Goal: Information Seeking & Learning: Learn about a topic

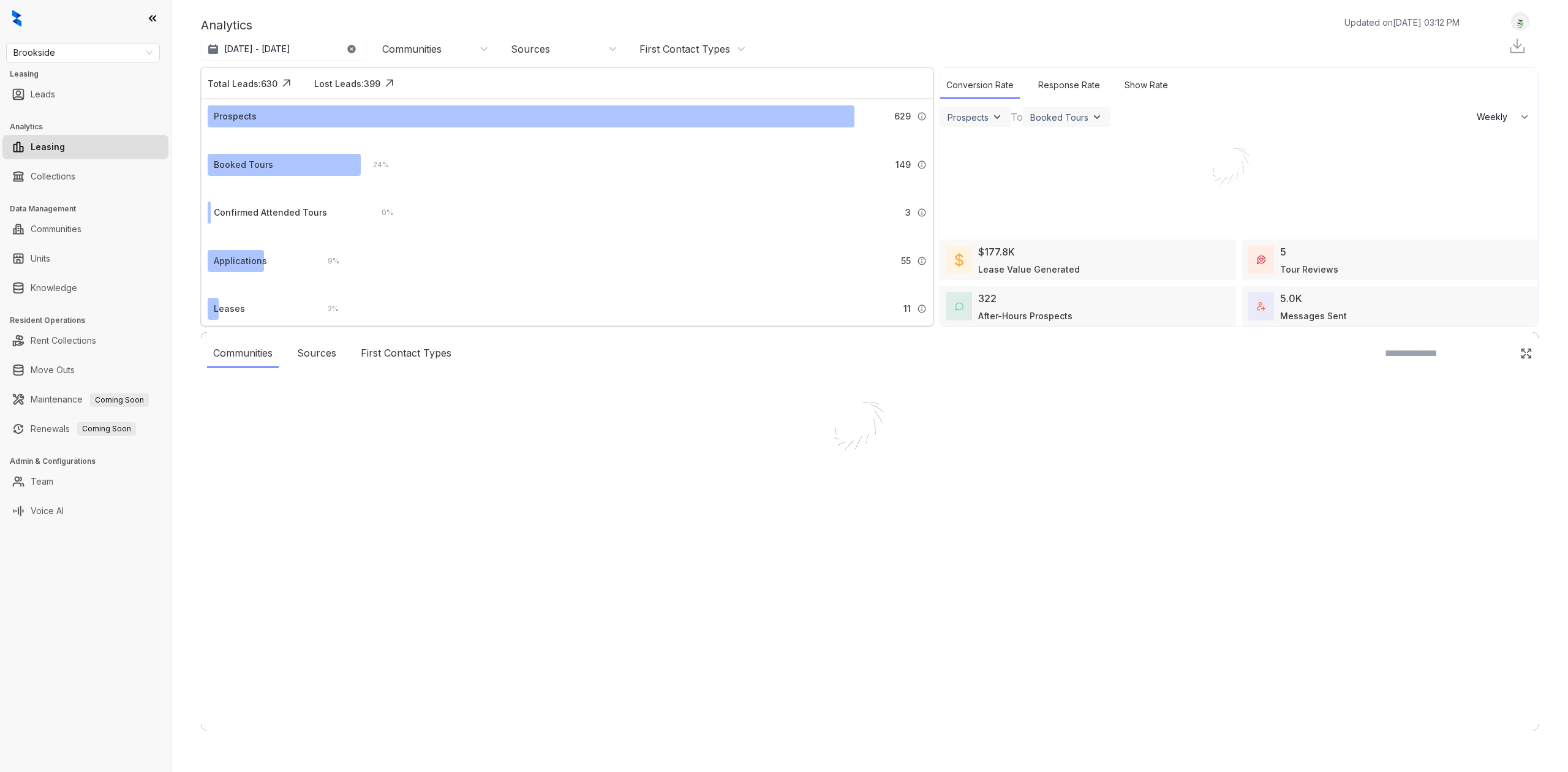
select select "******"
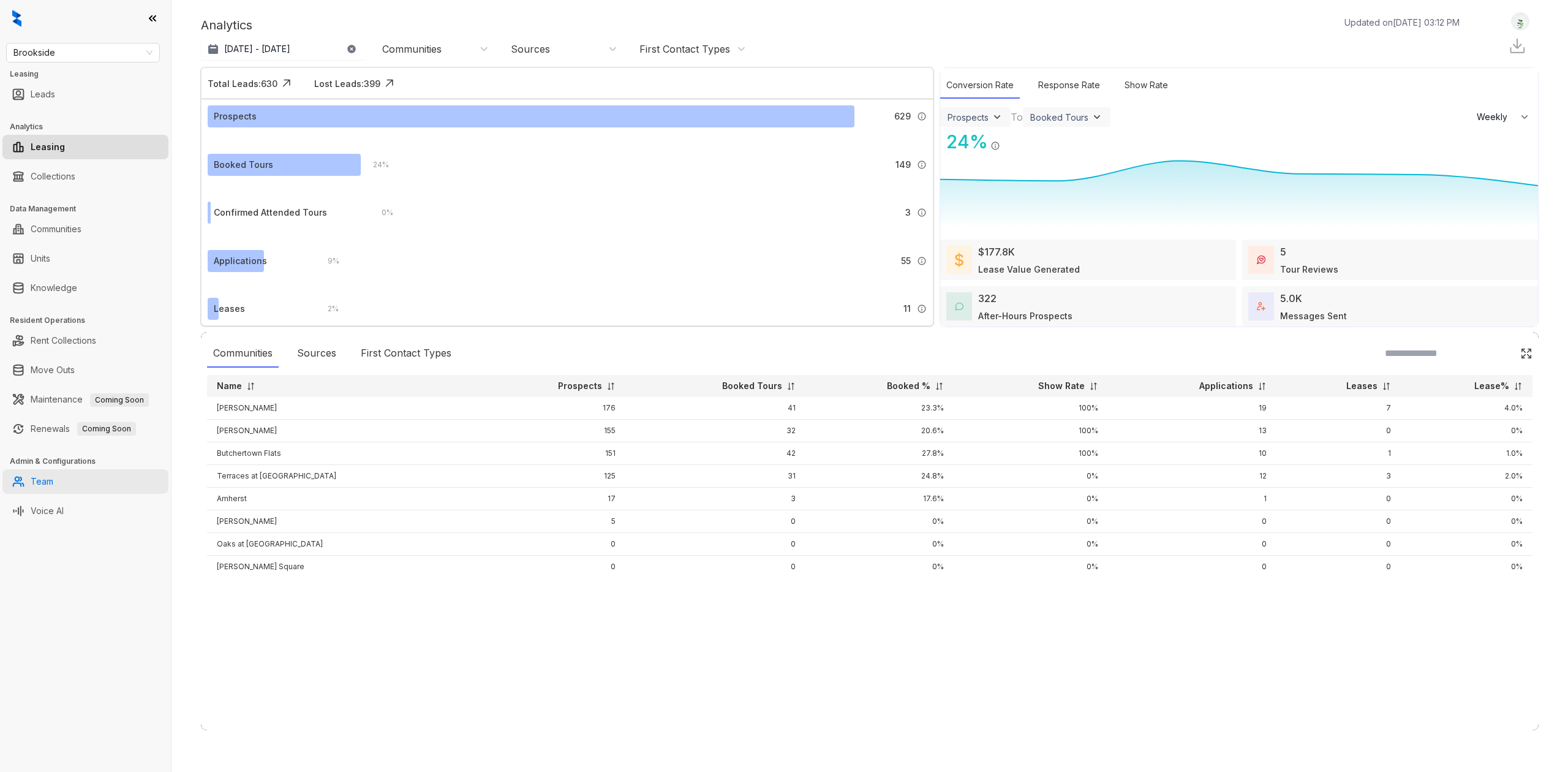
click at [53, 476] on link "Team" at bounding box center [42, 481] width 23 height 25
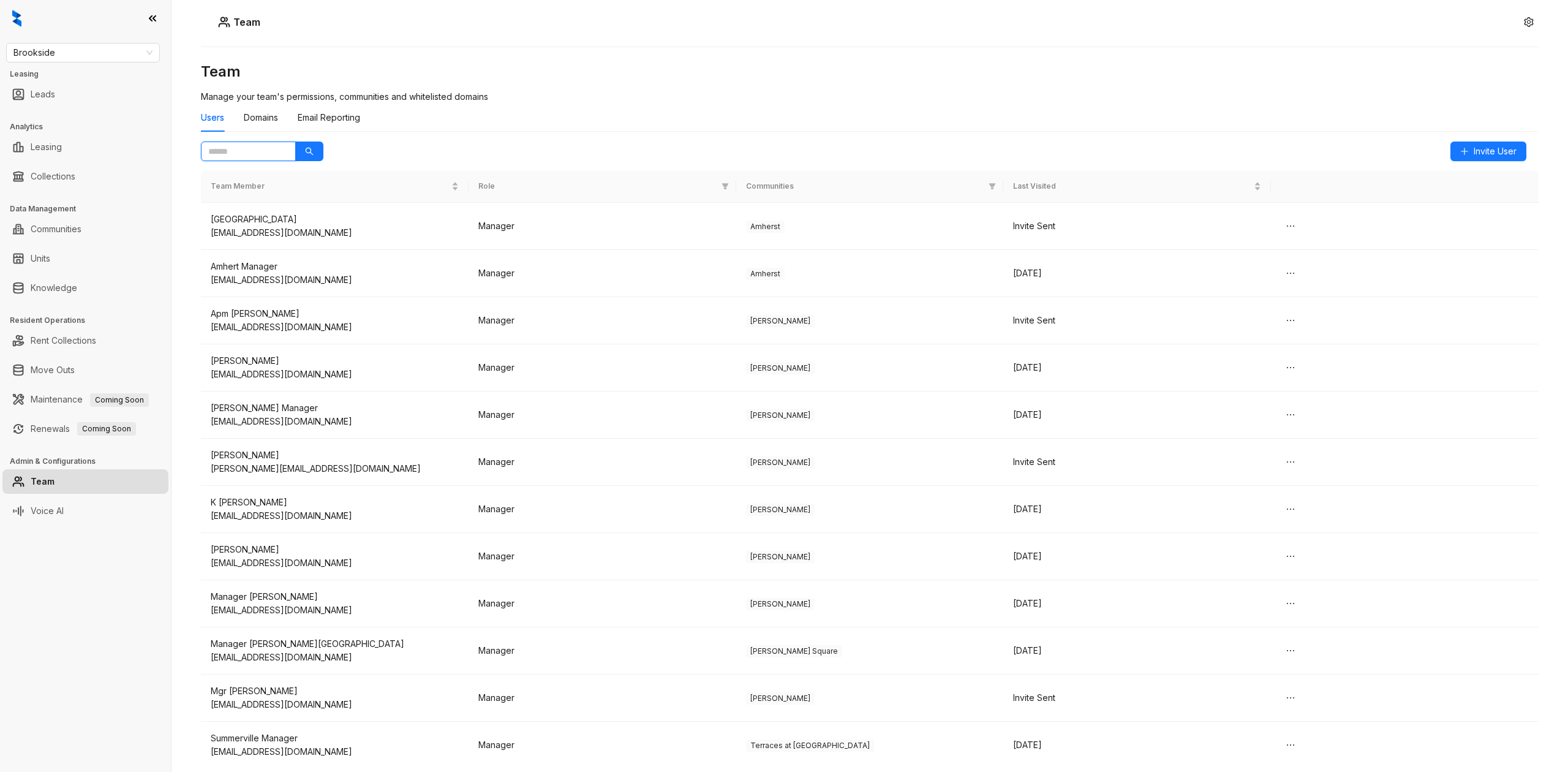
click at [268, 149] on input "text" at bounding box center [244, 152] width 71 height 14
click at [41, 52] on span "Brookside" at bounding box center [83, 53] width 139 height 18
type input "***"
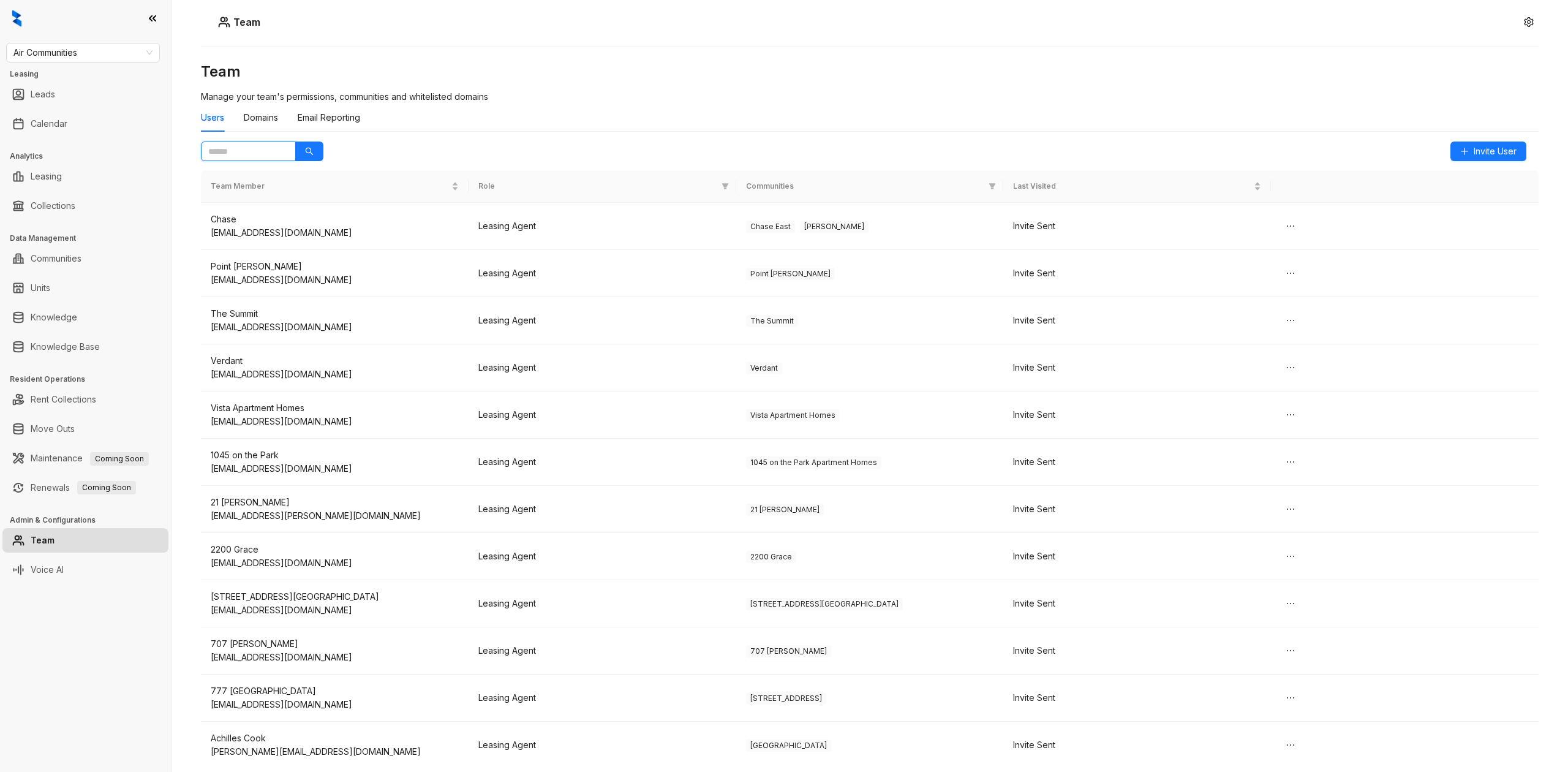
click at [250, 151] on input "text" at bounding box center [244, 152] width 71 height 14
type input "*****"
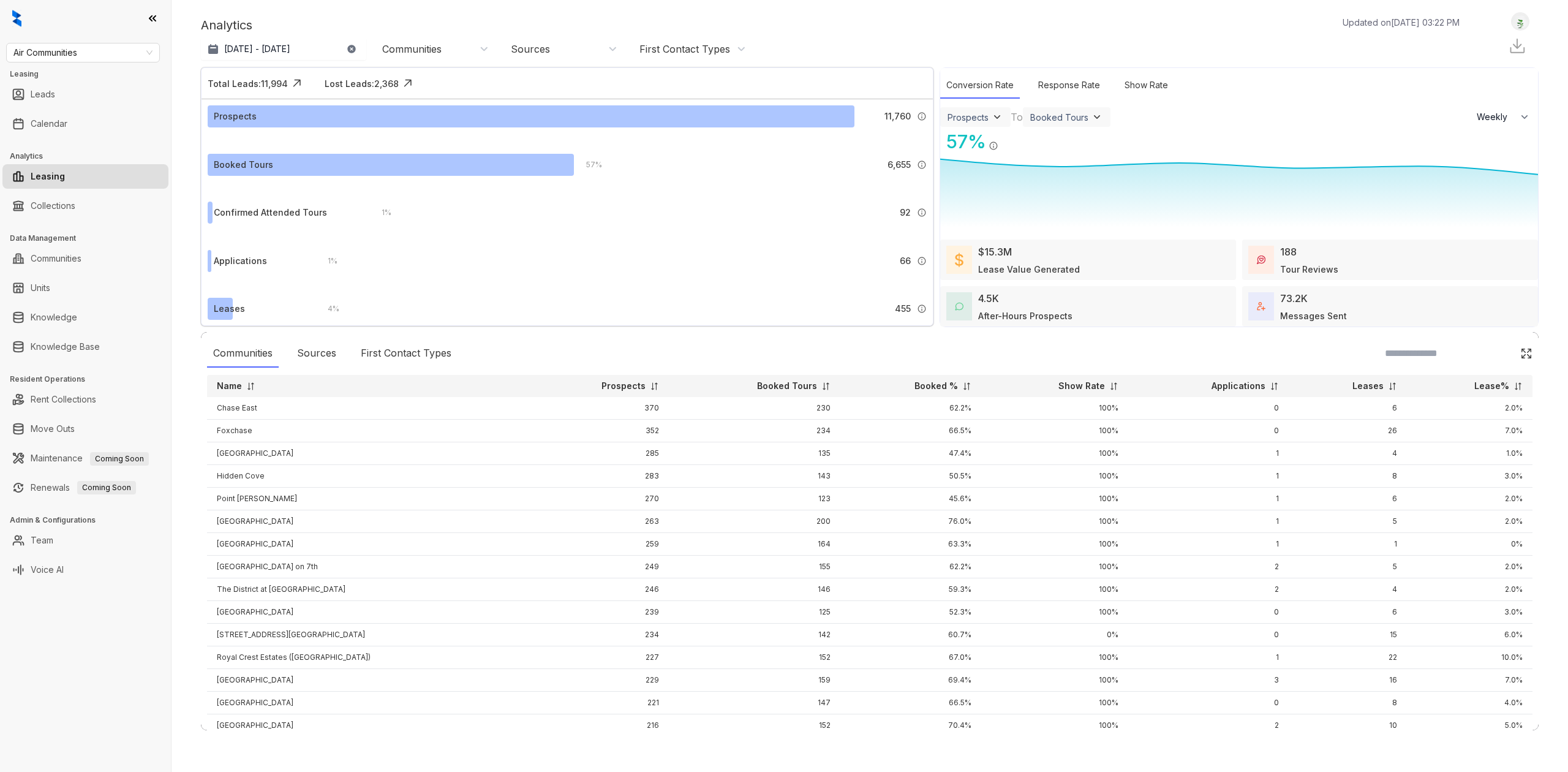
select select "******"
click at [77, 323] on link "Knowledge" at bounding box center [54, 317] width 47 height 25
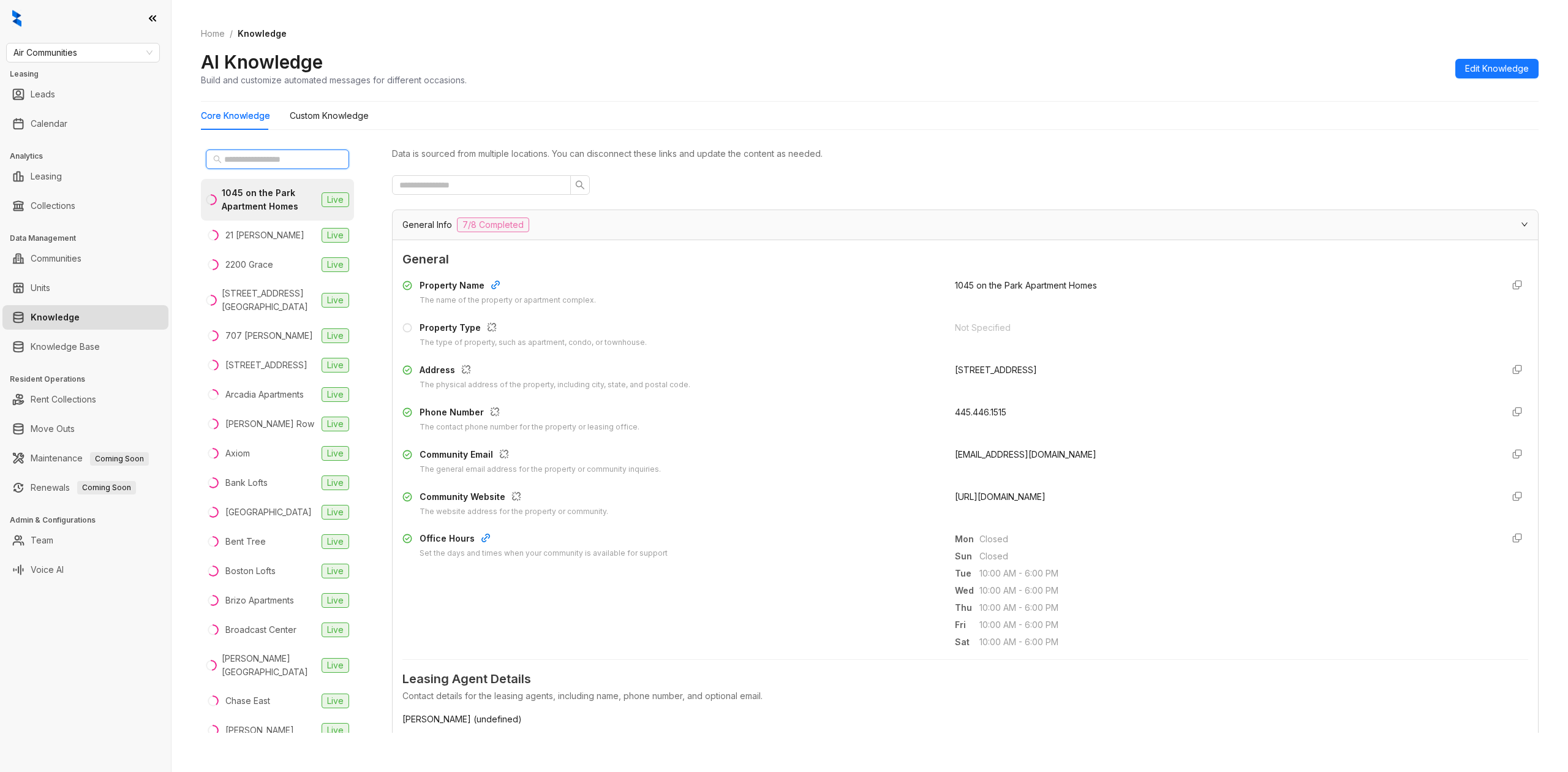
click at [295, 157] on input "text" at bounding box center [278, 159] width 108 height 14
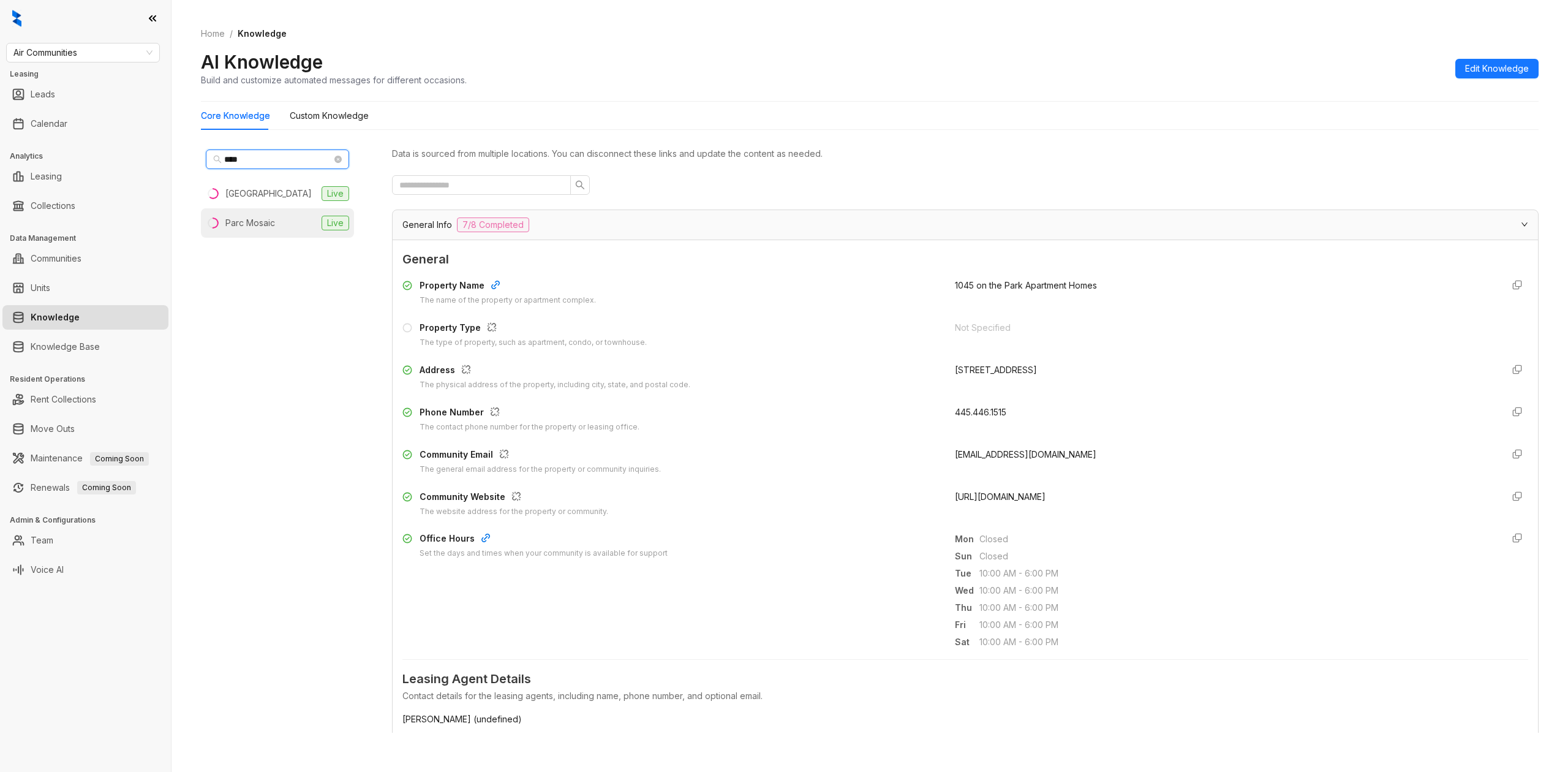
type input "****"
click at [278, 219] on li "Parc Mosaic Live" at bounding box center [278, 223] width 153 height 29
click at [577, 232] on div "General Info 7/8 Completed" at bounding box center [957, 225] width 1111 height 15
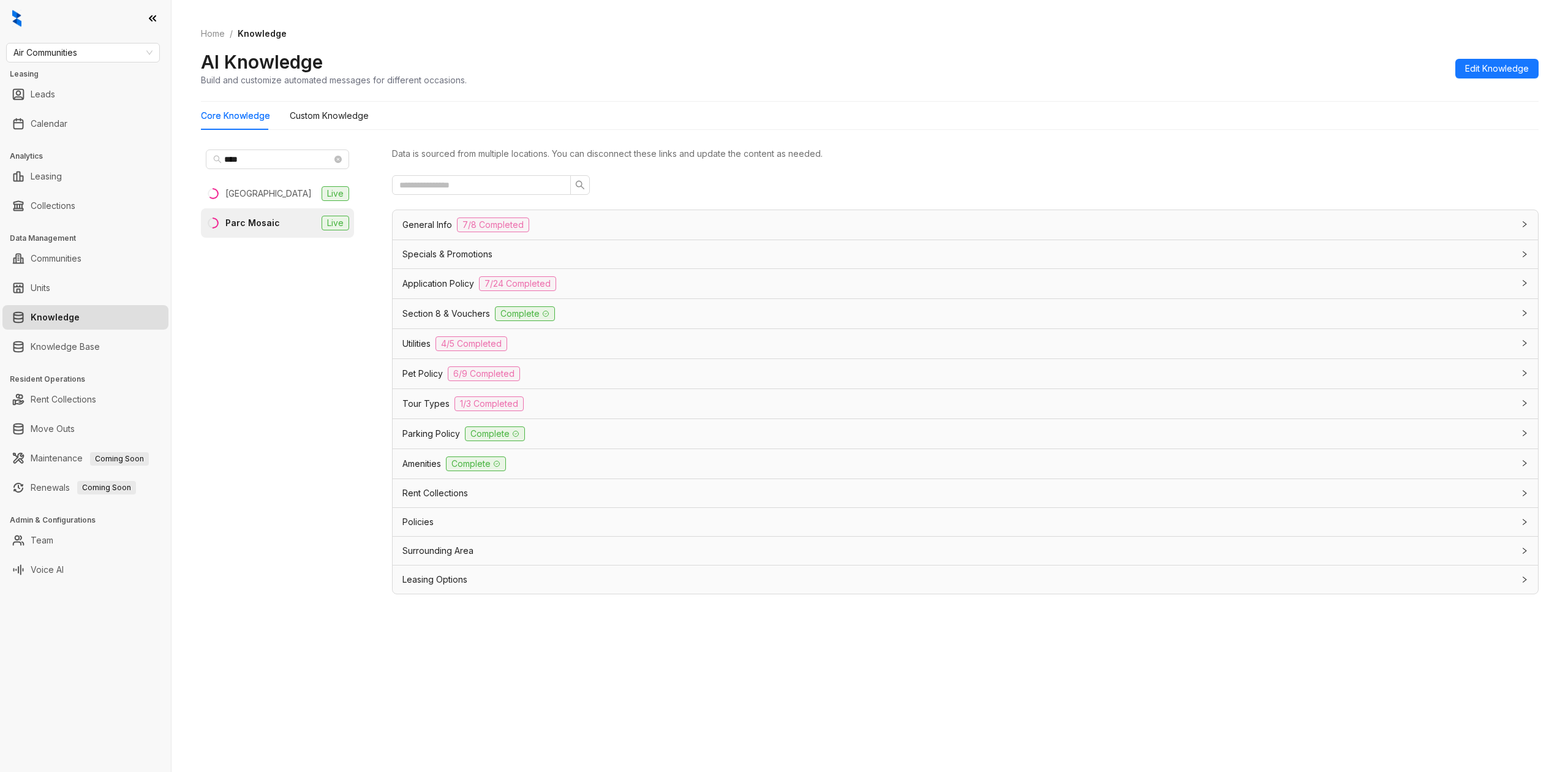
click at [426, 348] on span "Utilities" at bounding box center [416, 344] width 29 height 14
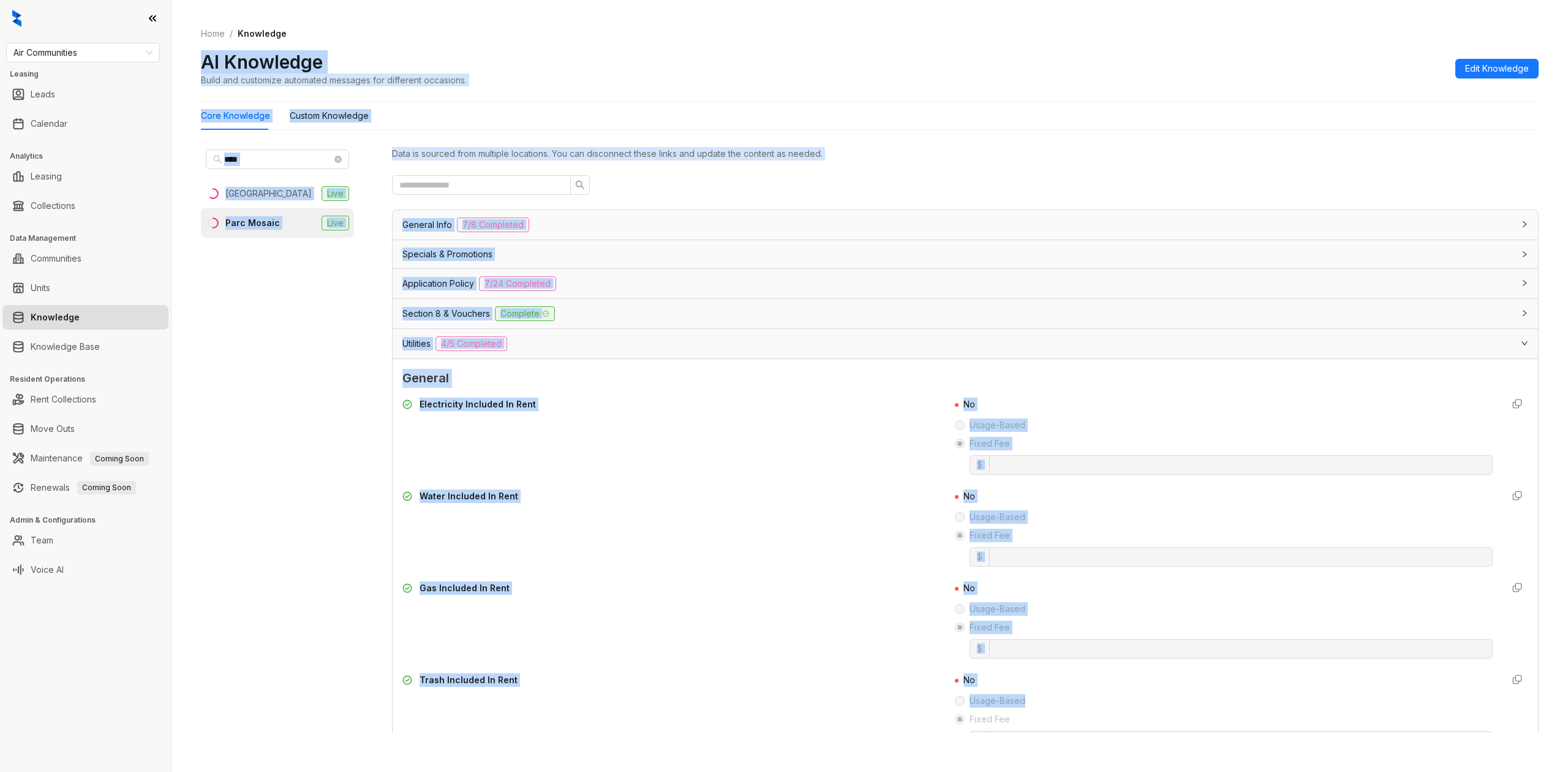
drag, startPoint x: 1020, startPoint y: 527, endPoint x: 2409, endPoint y: -72, distance: 1512.7
click at [1568, 0] on html "Air Communities Leasing Leads Calendar Analytics Leasing Collections Data Manag…" at bounding box center [784, 386] width 1568 height 772
click at [699, 544] on div "Water Included In Rent" at bounding box center [671, 527] width 538 height 77
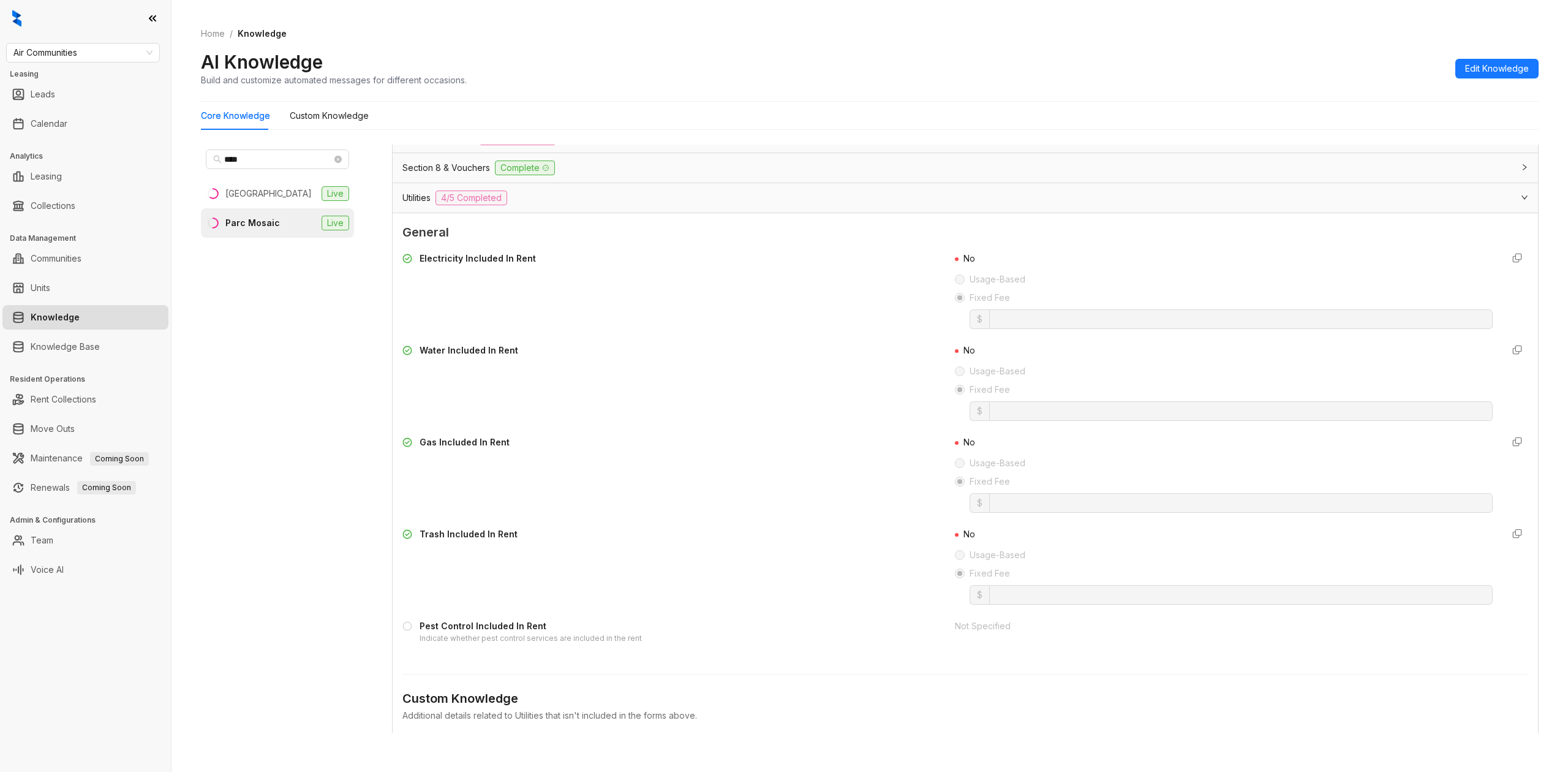
scroll to position [163, 0]
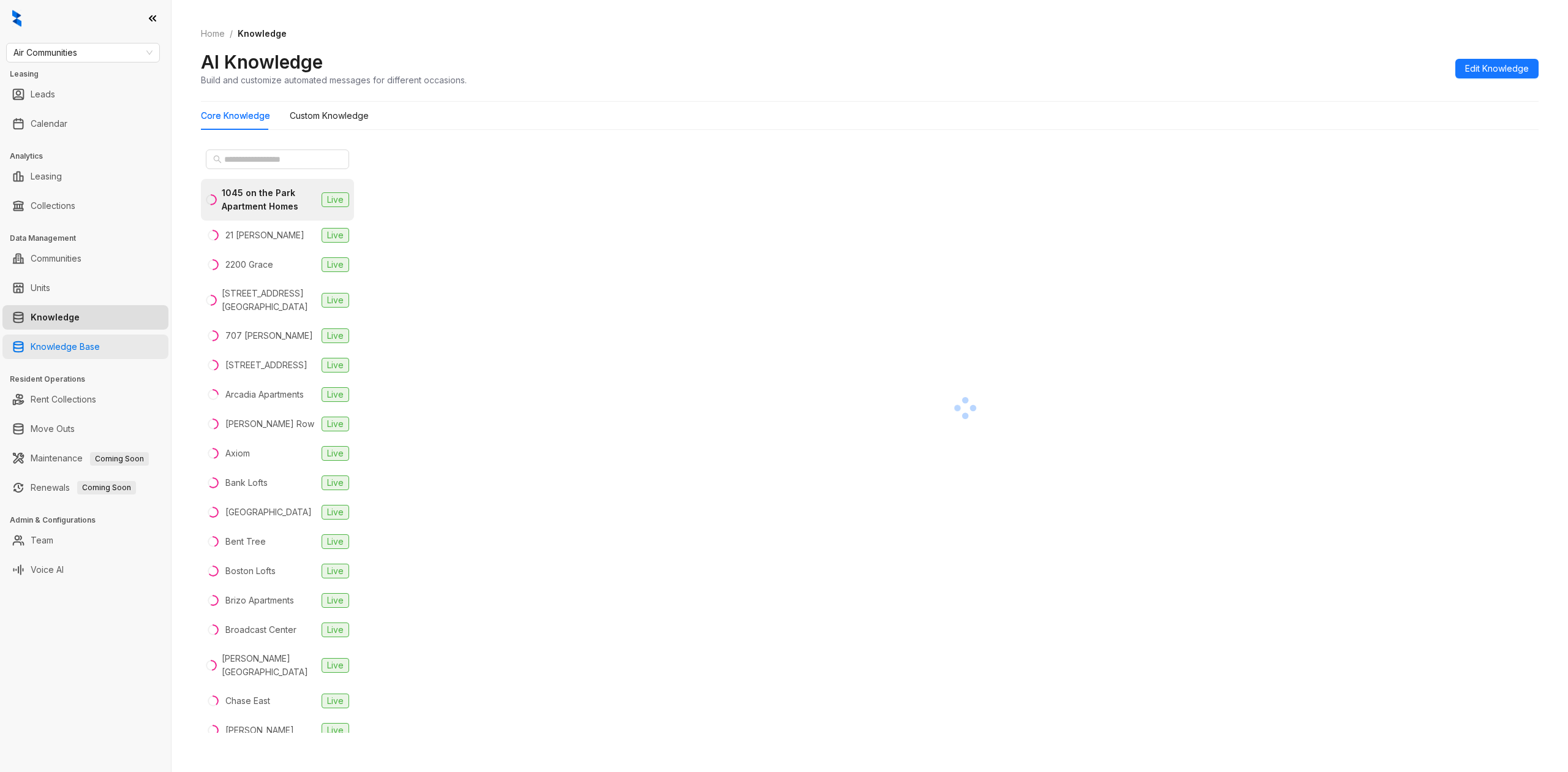
click at [100, 335] on link "Knowledge Base" at bounding box center [65, 347] width 69 height 25
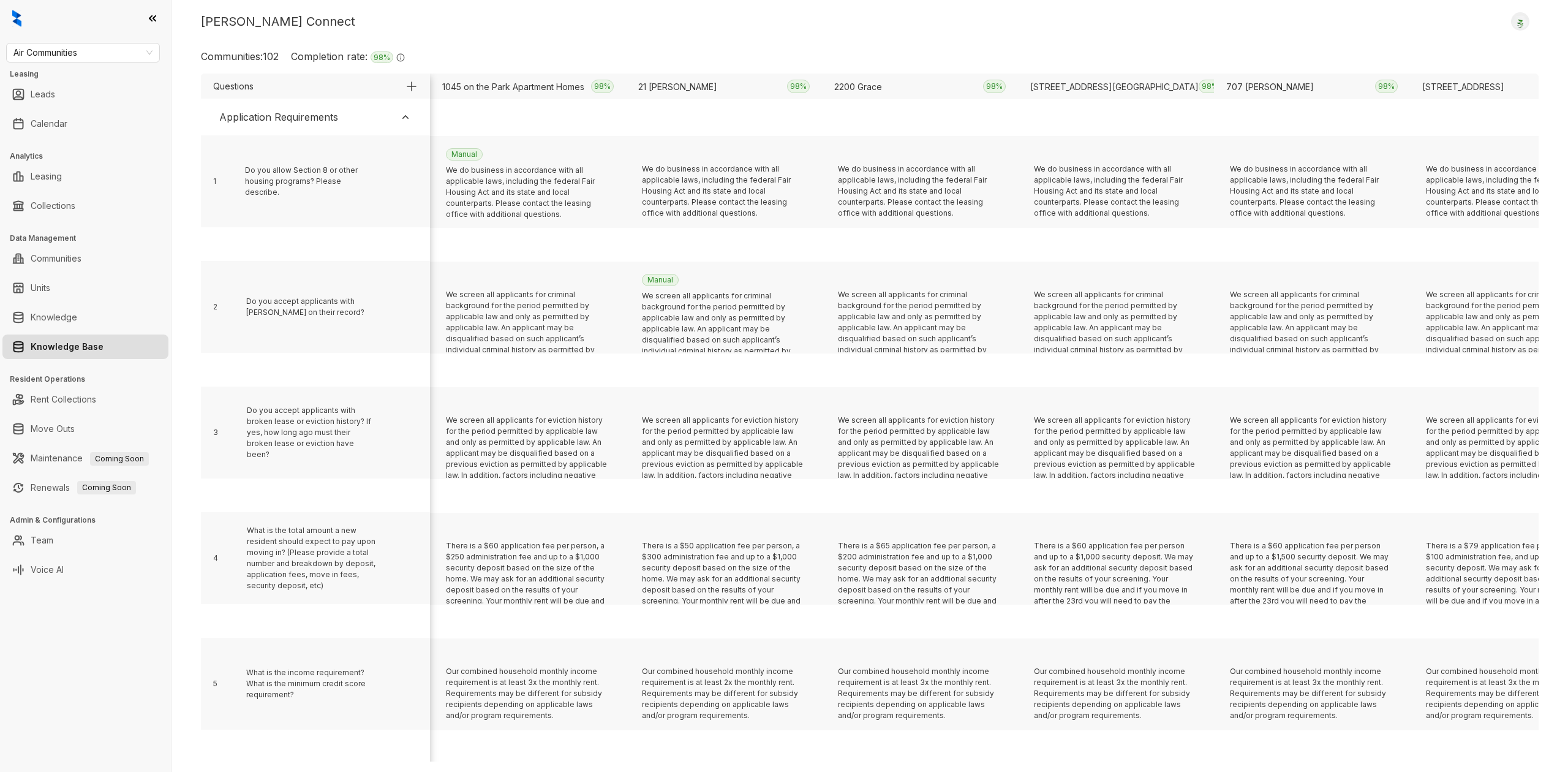
click at [683, 42] on div "Kelsey Connect Logout Communities: 102 Completion rate: 98 % The completion rat…" at bounding box center [870, 386] width 1397 height 772
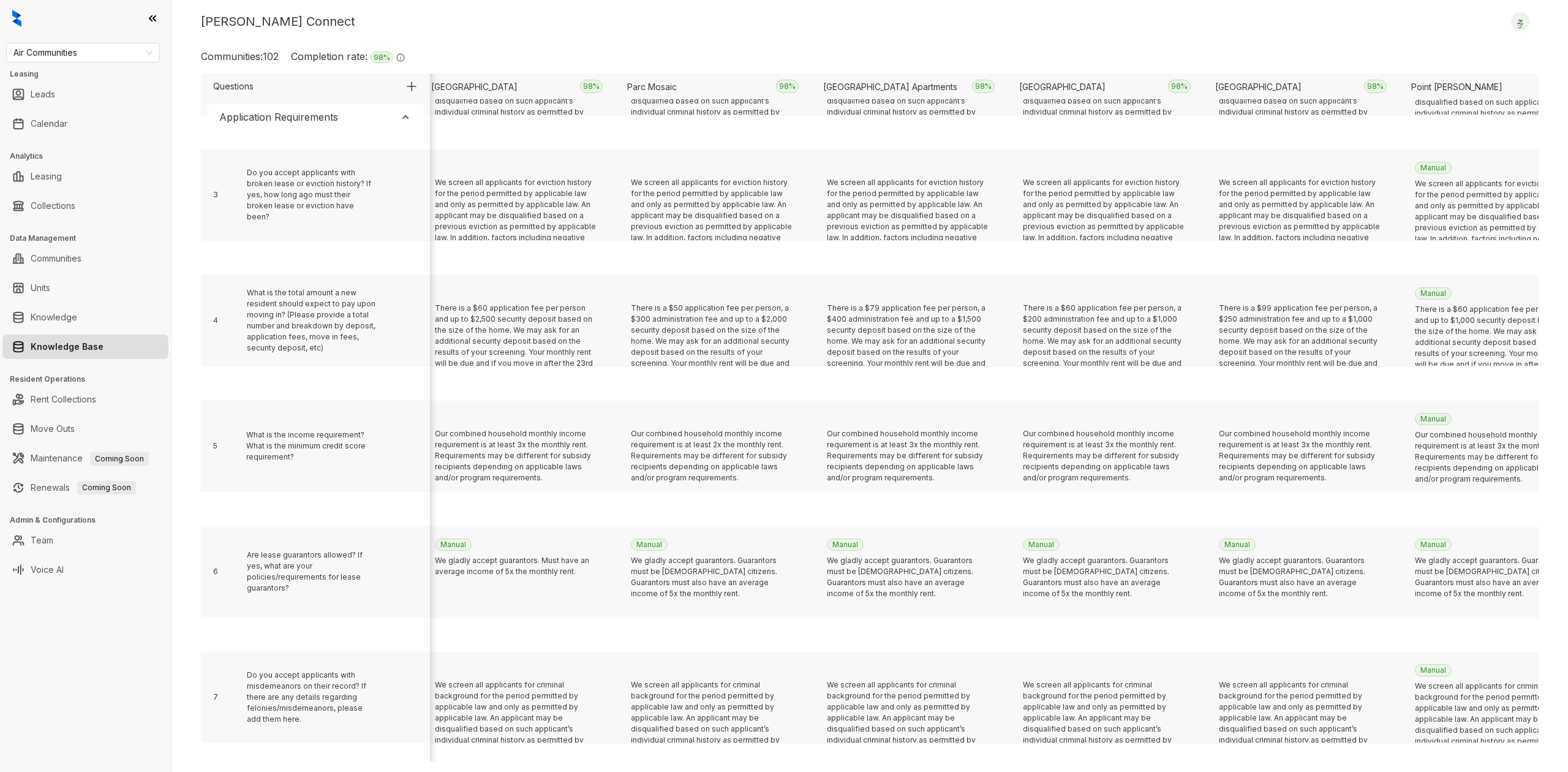
scroll to position [238, 11099]
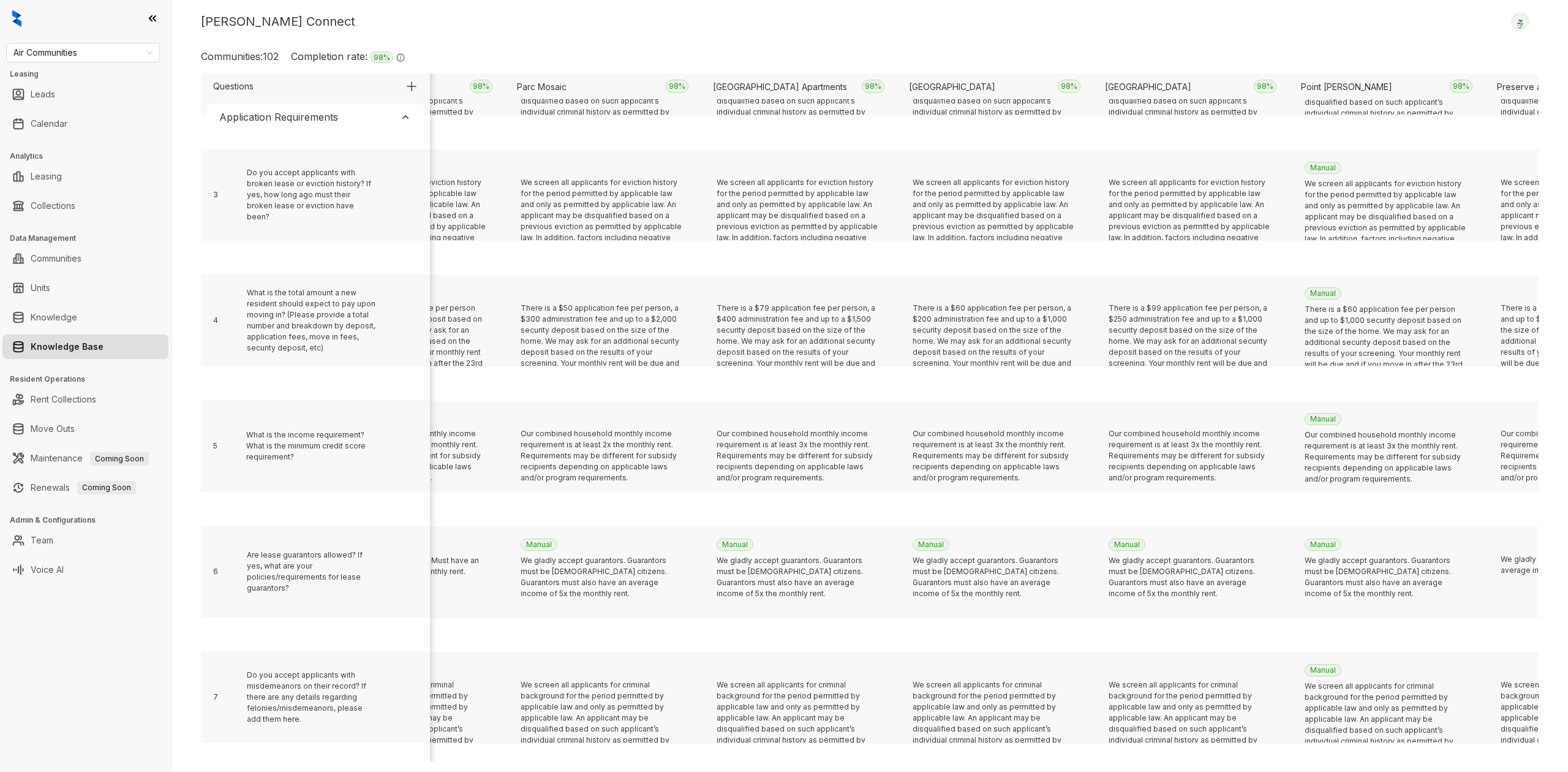
click at [697, 43] on div "Kelsey Connect Logout Communities: 102 Completion rate: 98 % The completion rat…" at bounding box center [870, 386] width 1397 height 772
drag, startPoint x: 692, startPoint y: 128, endPoint x: 699, endPoint y: 125, distance: 7.6
click at [698, 125] on div "We do business in accordance with all applicable laws, including the federal Fa…" at bounding box center [602, 383] width 196 height 971
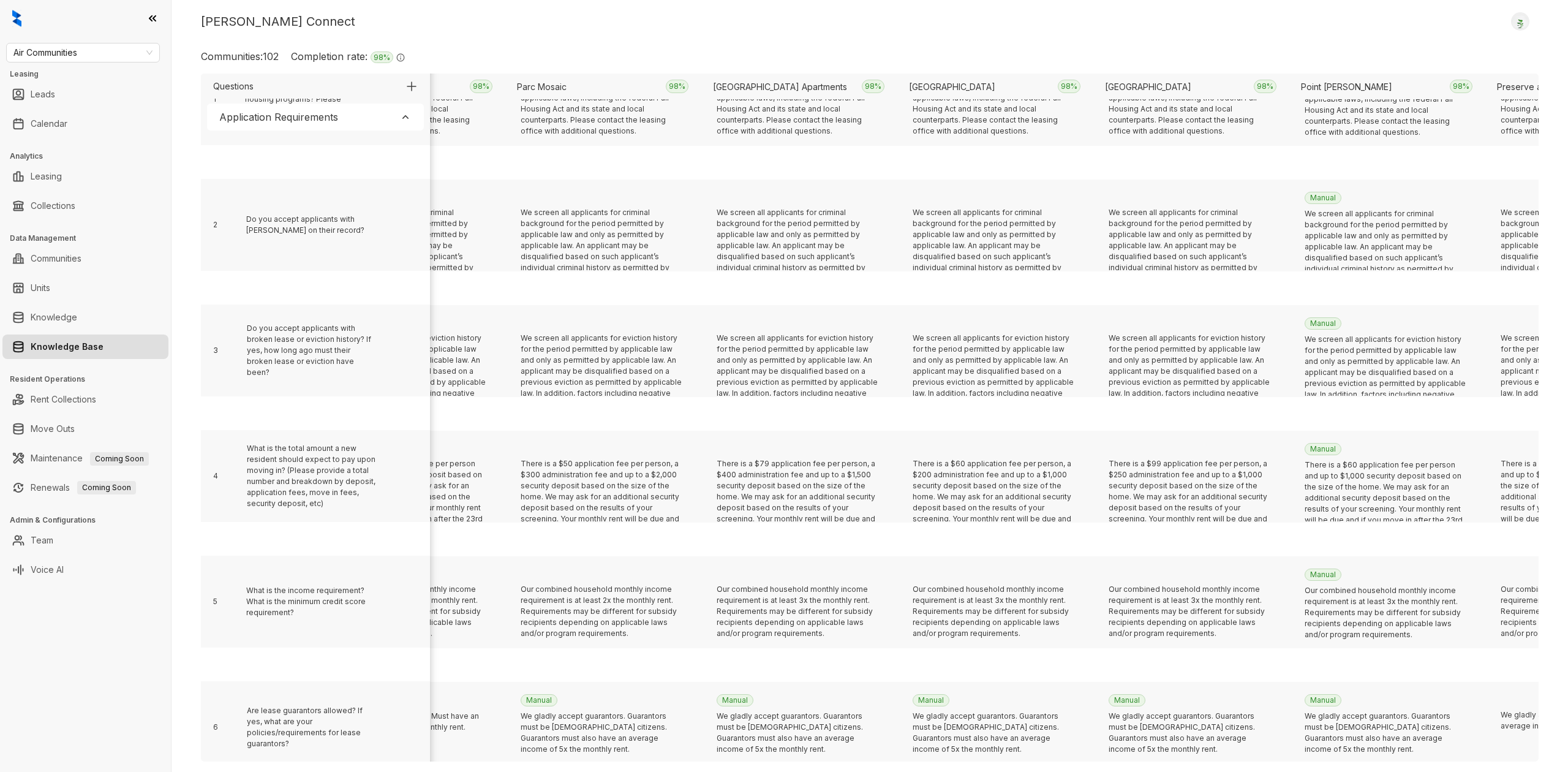
scroll to position [0, 11099]
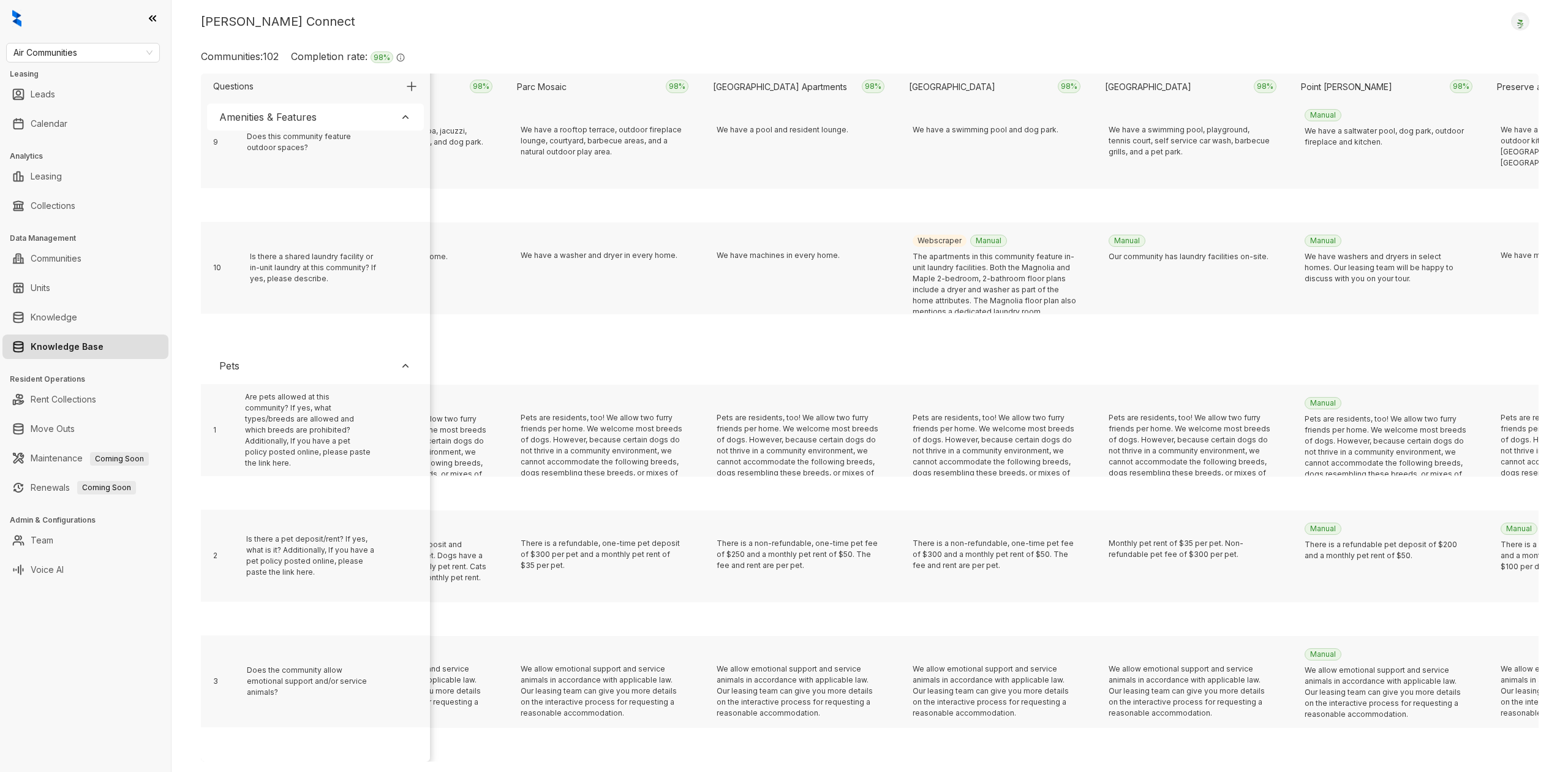
scroll to position [5138, 11099]
